Goal: Browse casually

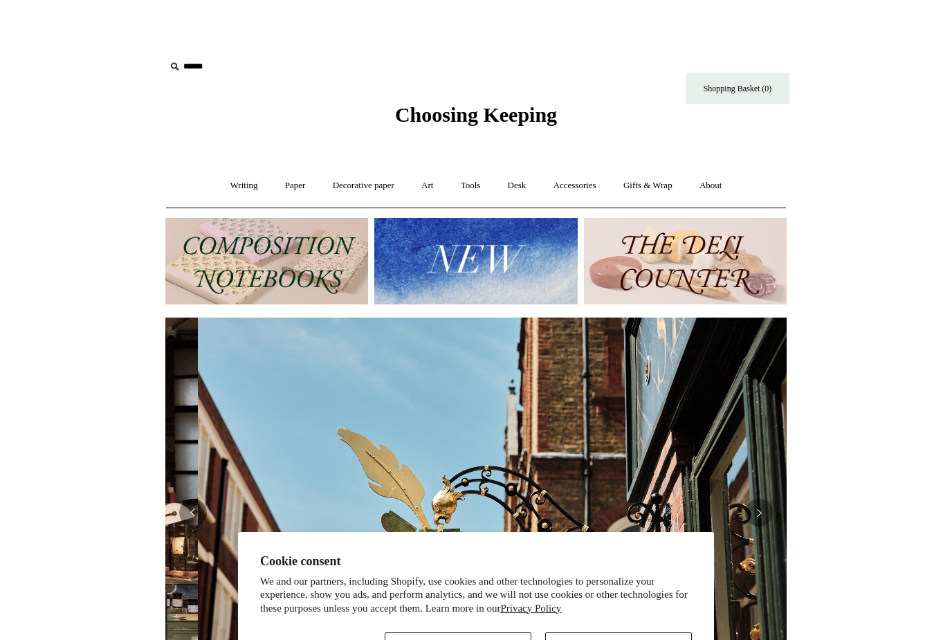
scroll to position [0, 621]
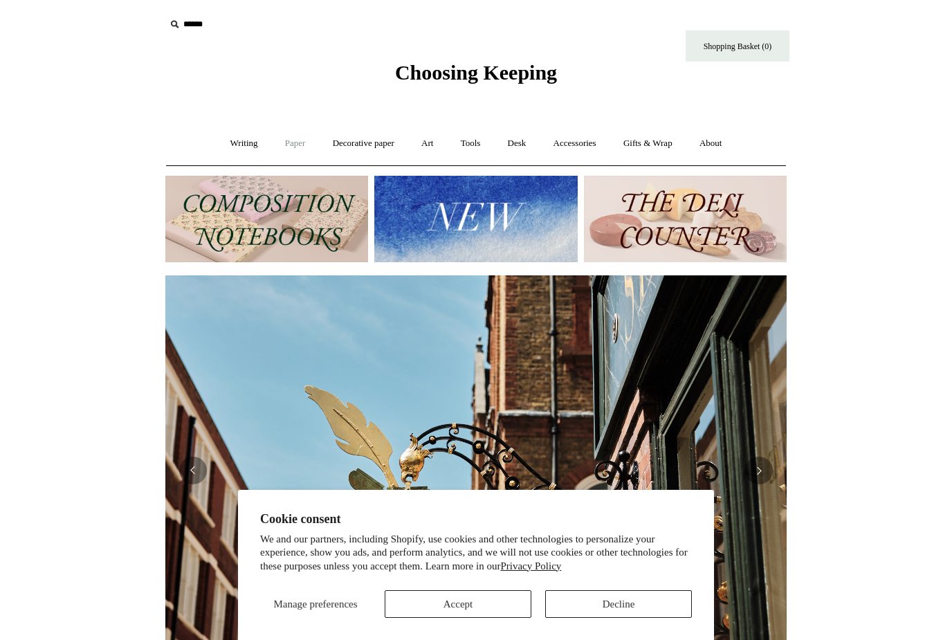
click at [290, 147] on link "Paper +" at bounding box center [295, 143] width 46 height 37
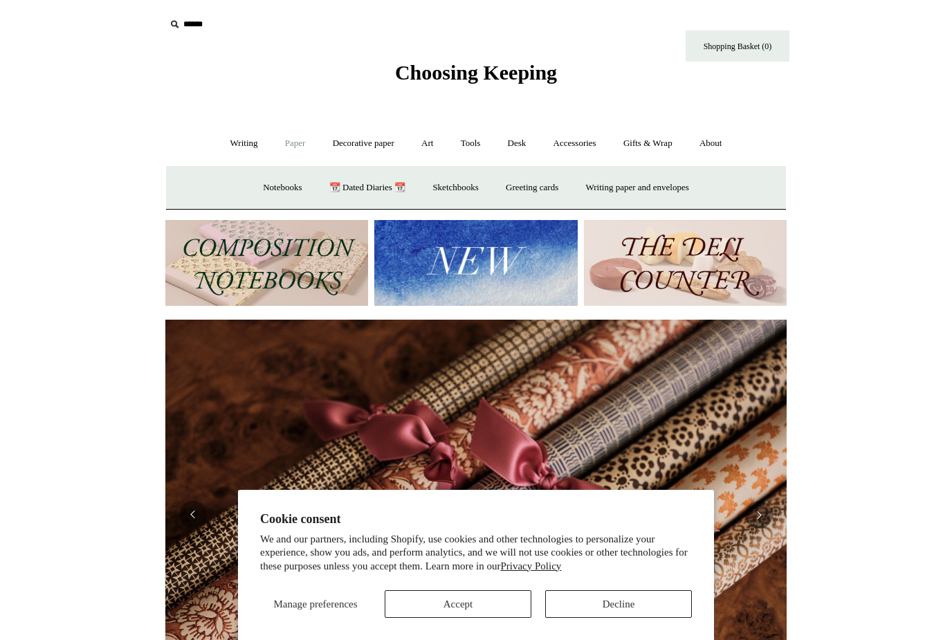
scroll to position [0, 1242]
click at [676, 191] on link "Writing paper and envelopes +" at bounding box center [637, 187] width 128 height 37
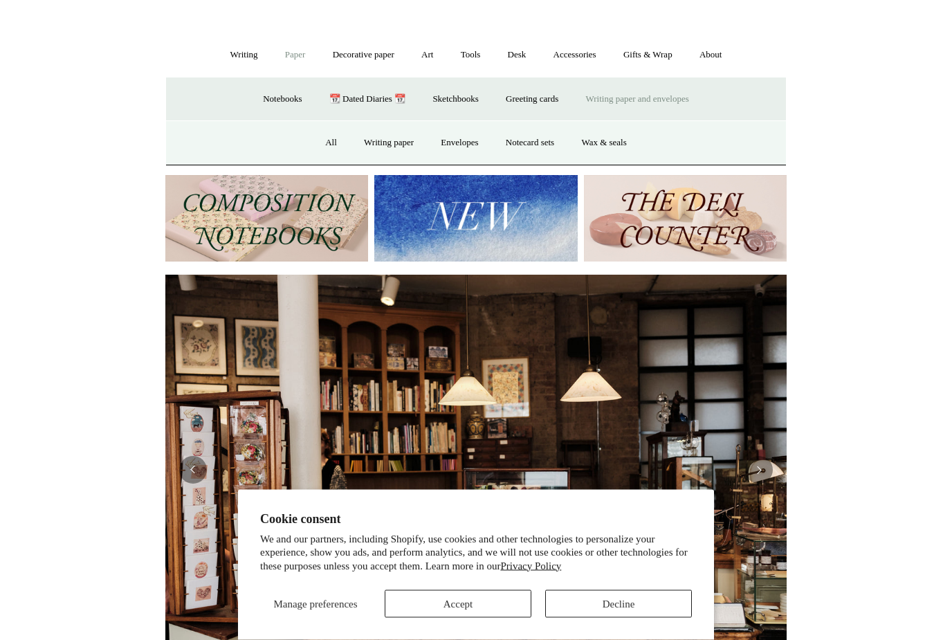
scroll to position [89, 0]
click at [398, 146] on link "Writing paper" at bounding box center [388, 142] width 75 height 37
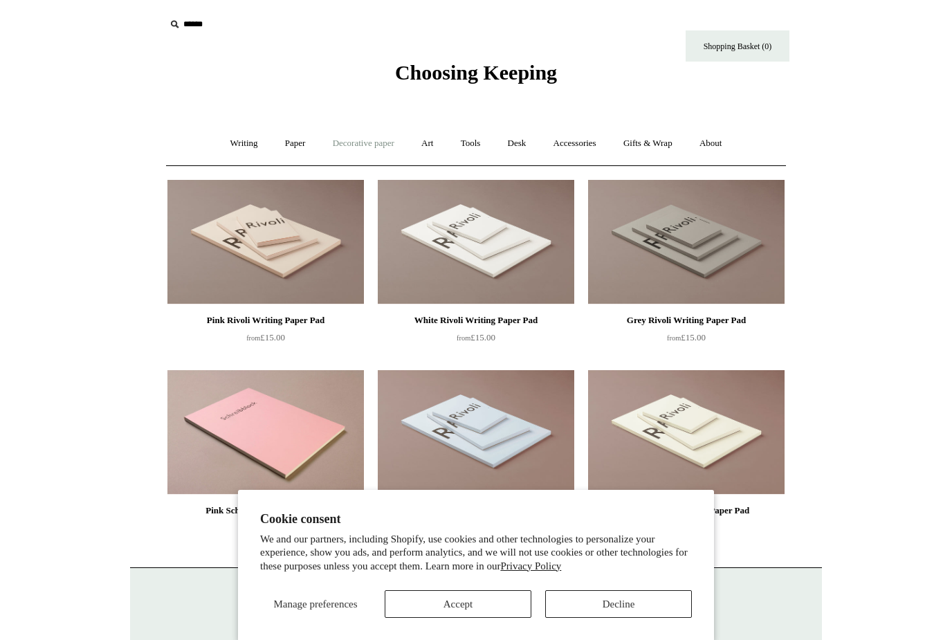
click at [371, 141] on link "Decorative paper +" at bounding box center [363, 143] width 86 height 37
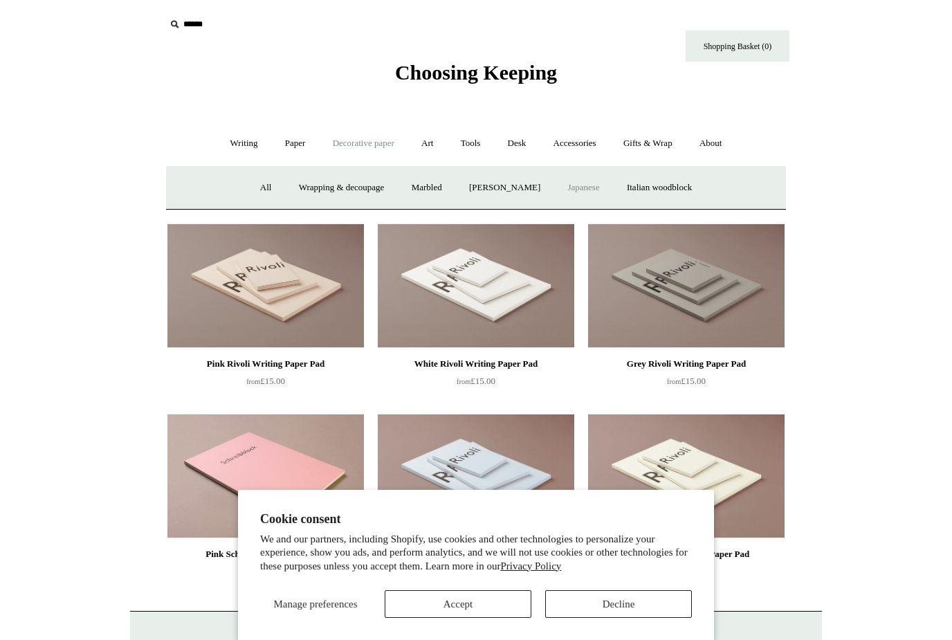
click at [591, 191] on link "Japanese" at bounding box center [583, 187] width 57 height 37
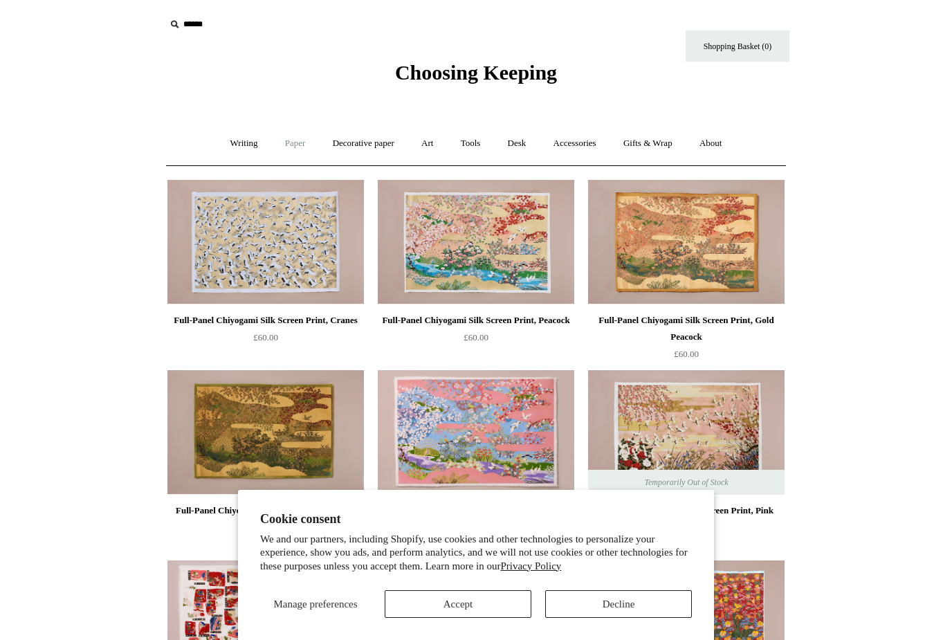
click at [296, 140] on link "Paper +" at bounding box center [295, 143] width 46 height 37
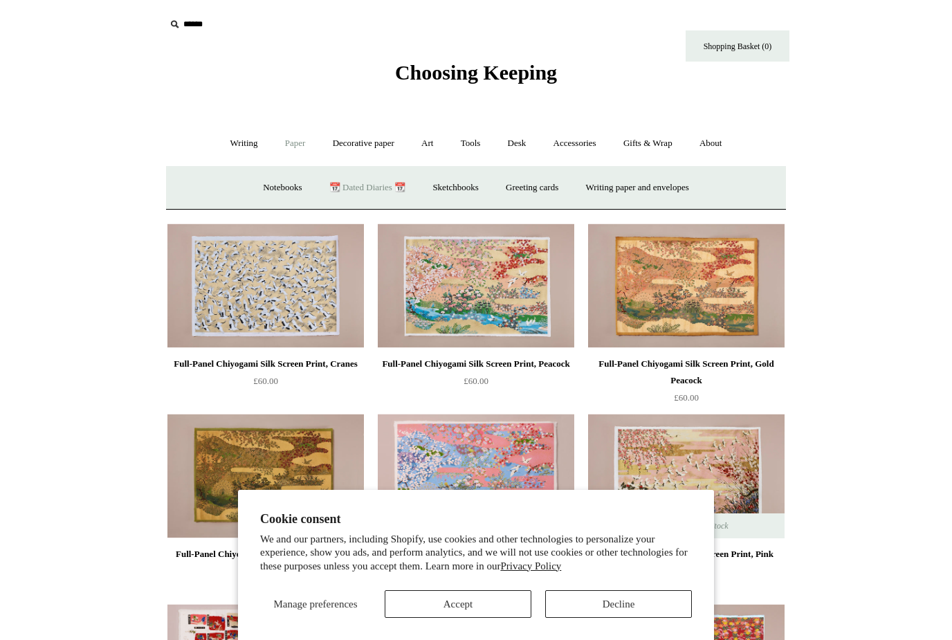
click at [366, 196] on link "📆 Dated Diaries 📆" at bounding box center [367, 187] width 101 height 37
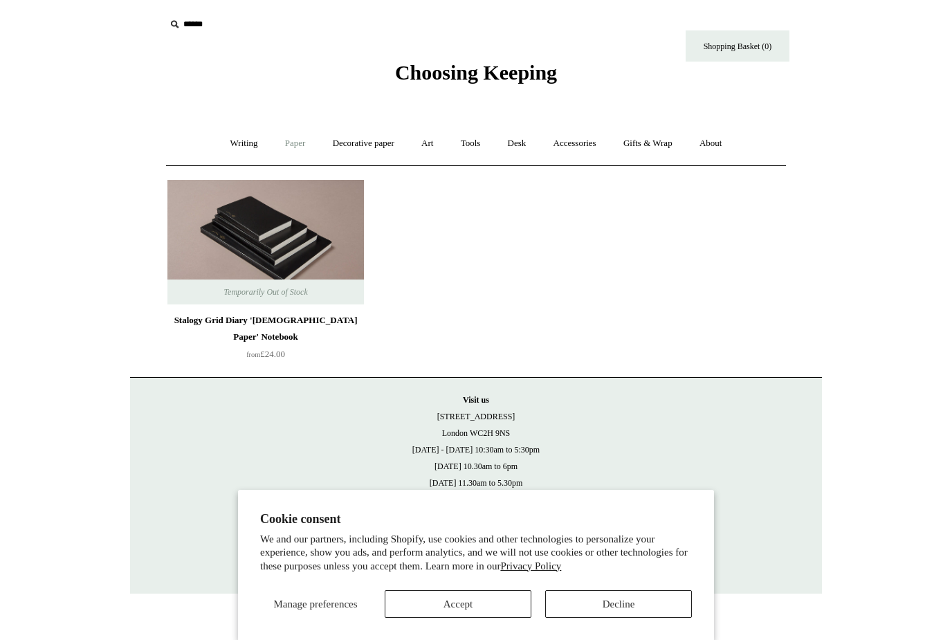
click at [289, 148] on link "Paper +" at bounding box center [295, 143] width 46 height 37
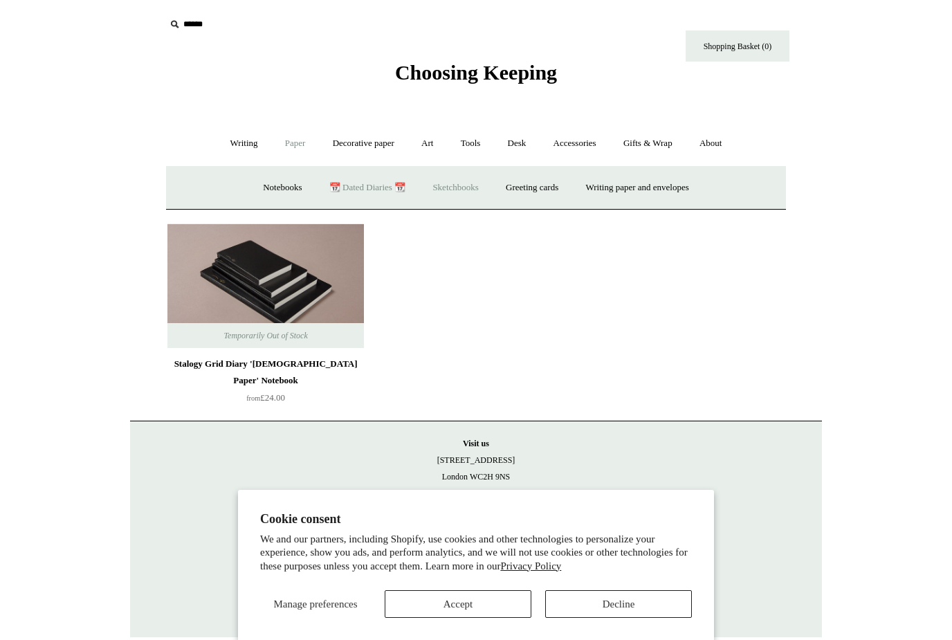
click at [464, 190] on link "Sketchbooks +" at bounding box center [455, 187] width 71 height 37
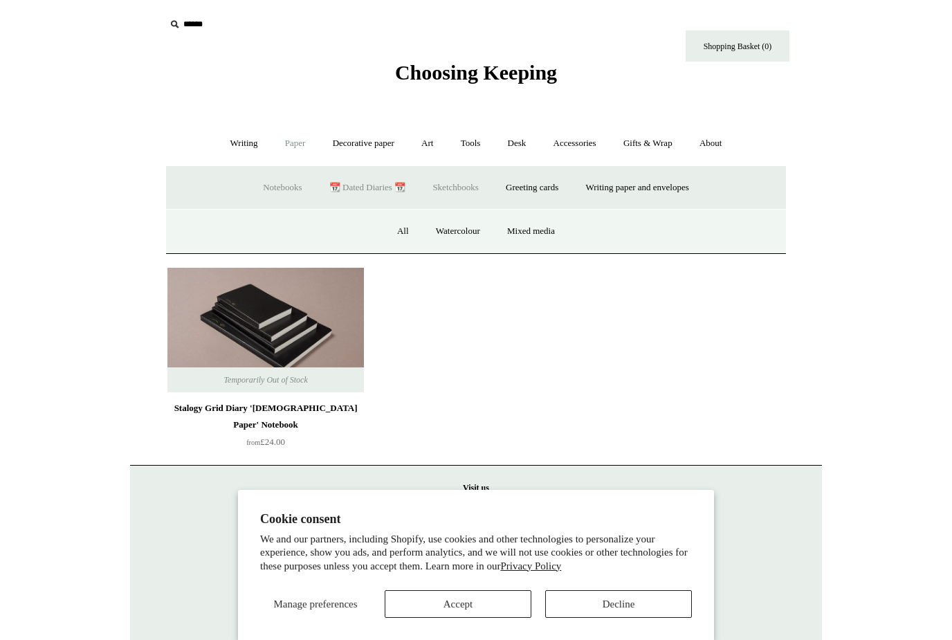
click at [274, 195] on link "Notebooks +" at bounding box center [282, 187] width 64 height 37
click at [682, 231] on link "Fountain pen friendly" at bounding box center [646, 231] width 103 height 37
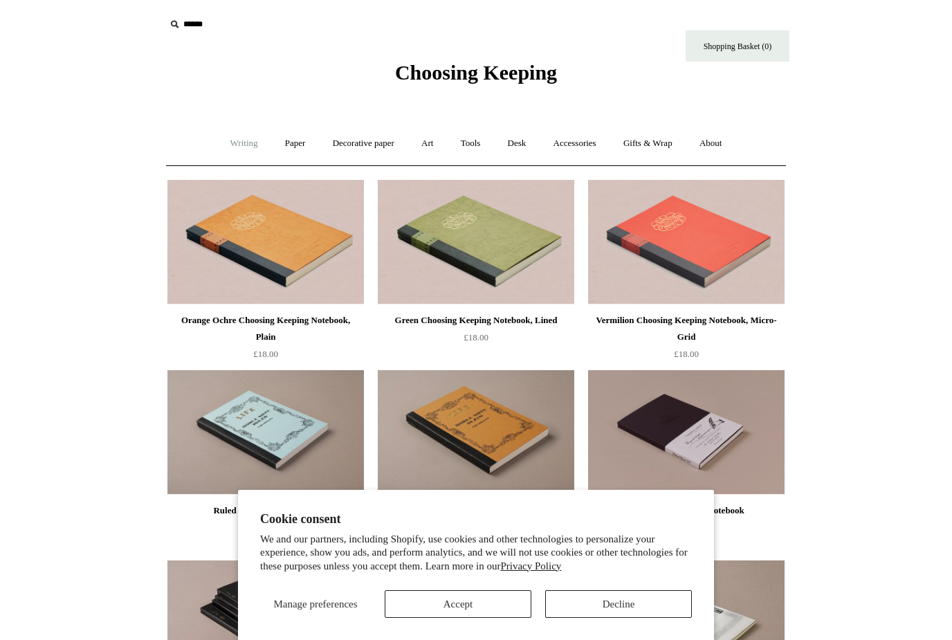
click at [237, 145] on link "Writing +" at bounding box center [244, 143] width 53 height 37
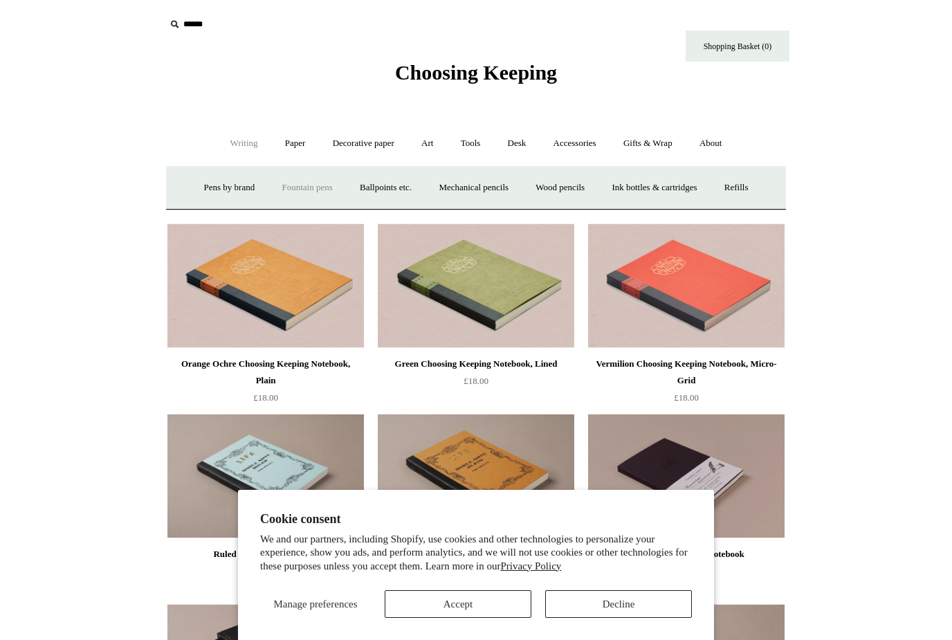
click at [307, 186] on link "Fountain pens +" at bounding box center [306, 187] width 75 height 37
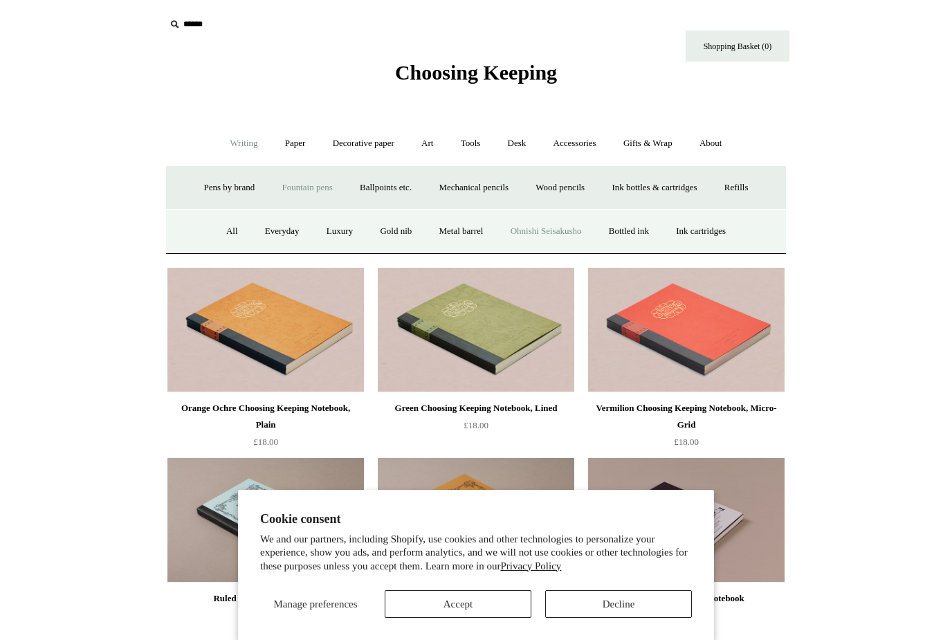
click at [553, 238] on link "Ohnishi Seisakusho" at bounding box center [546, 231] width 96 height 37
click at [331, 234] on link "Luxury" at bounding box center [339, 231] width 51 height 37
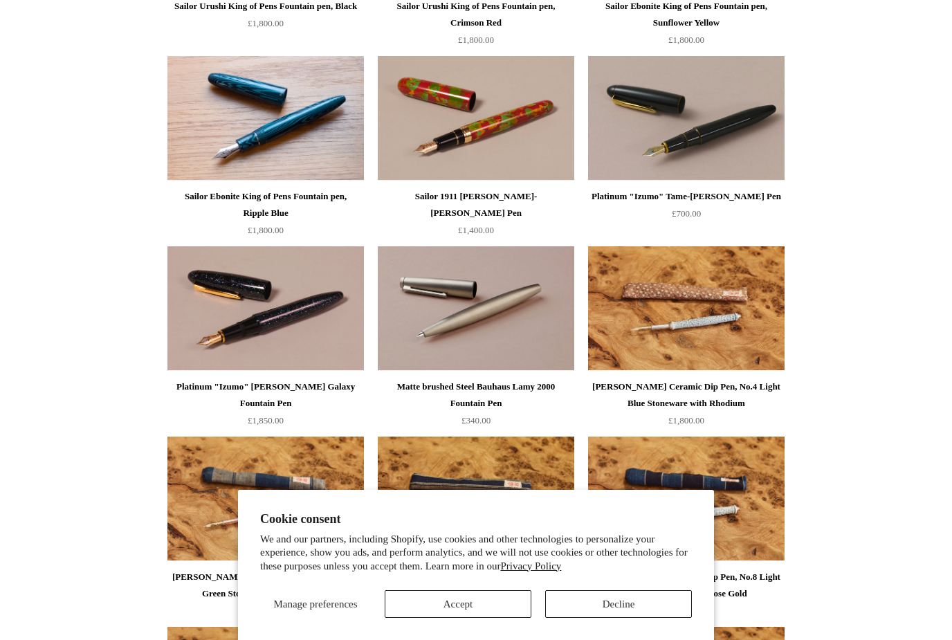
scroll to position [694, 0]
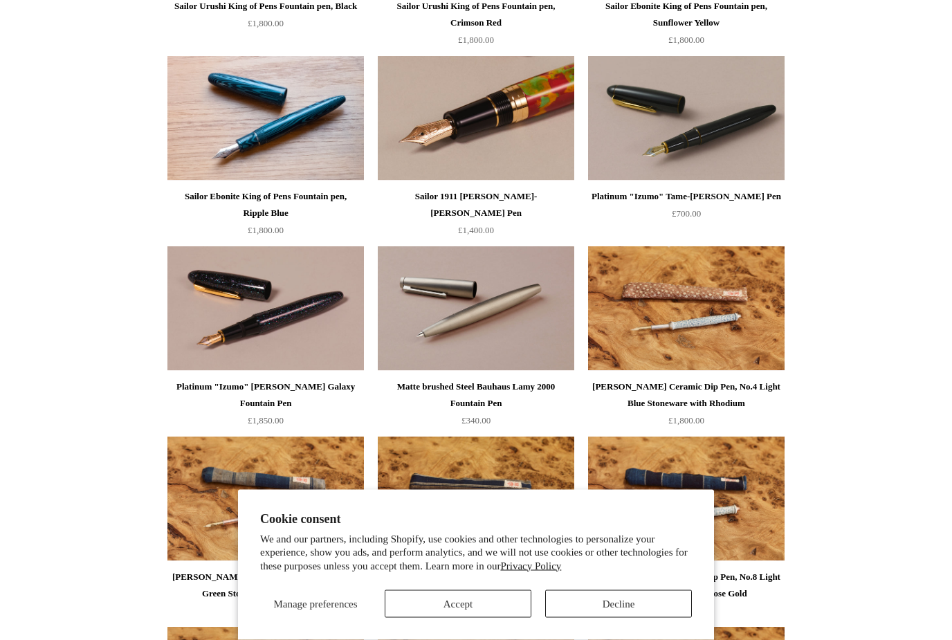
click at [528, 140] on img at bounding box center [476, 119] width 196 height 124
